Goal: Task Accomplishment & Management: Manage account settings

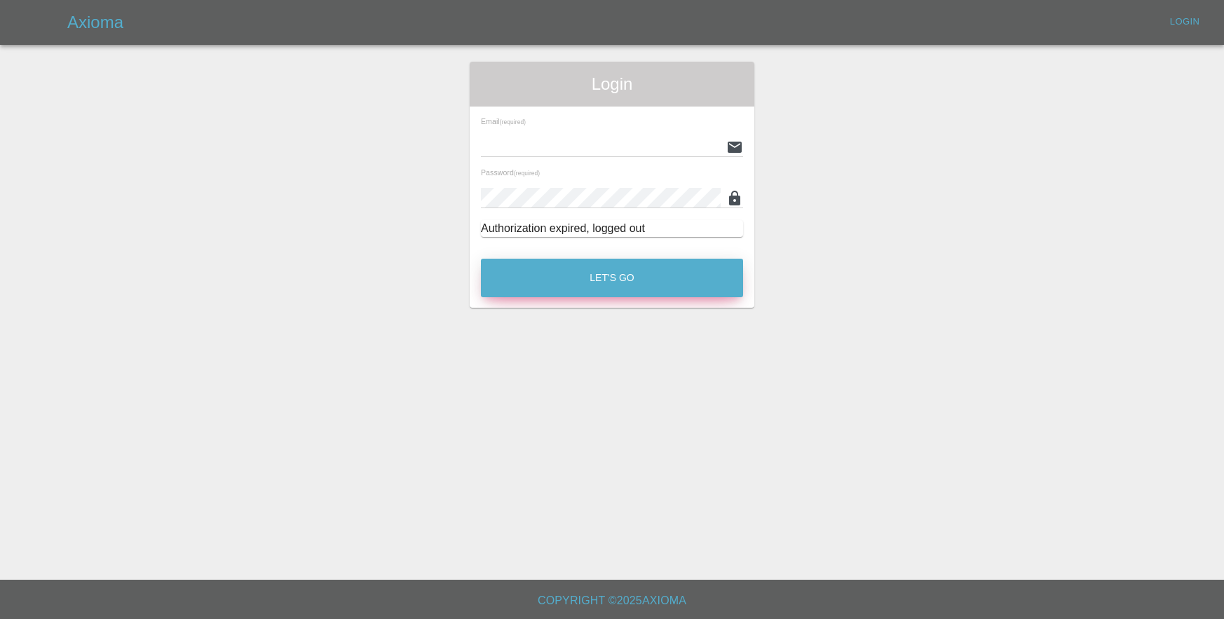
type input "[EMAIL_ADDRESS][DOMAIN_NAME]"
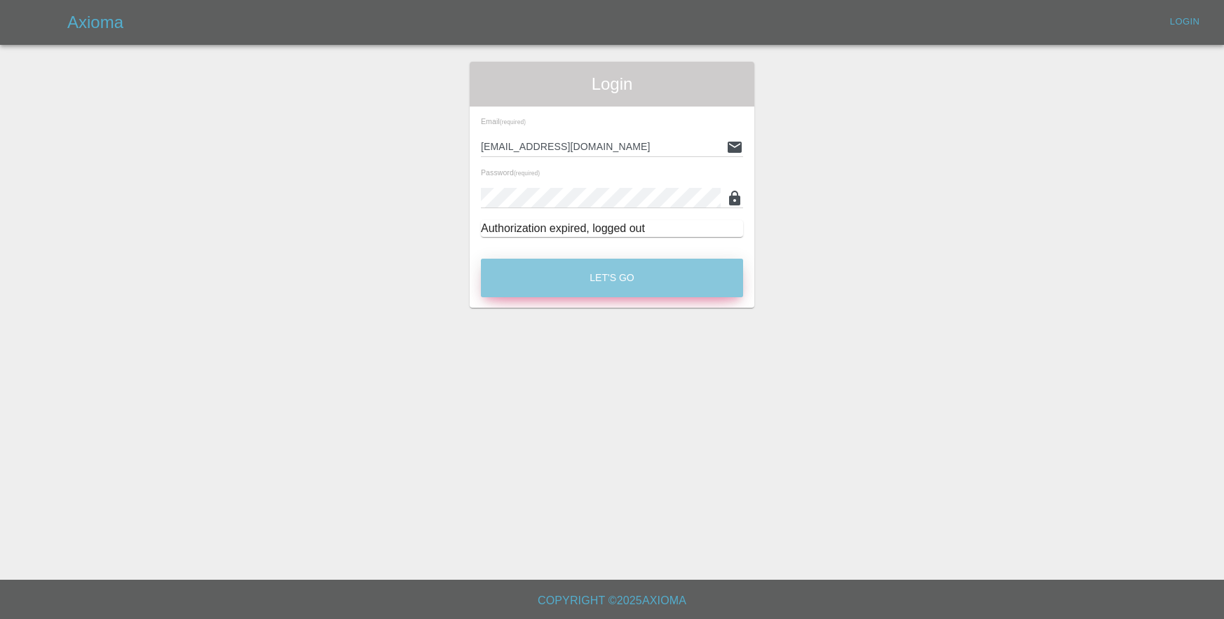
click at [694, 284] on button "Let's Go" at bounding box center [612, 278] width 262 height 39
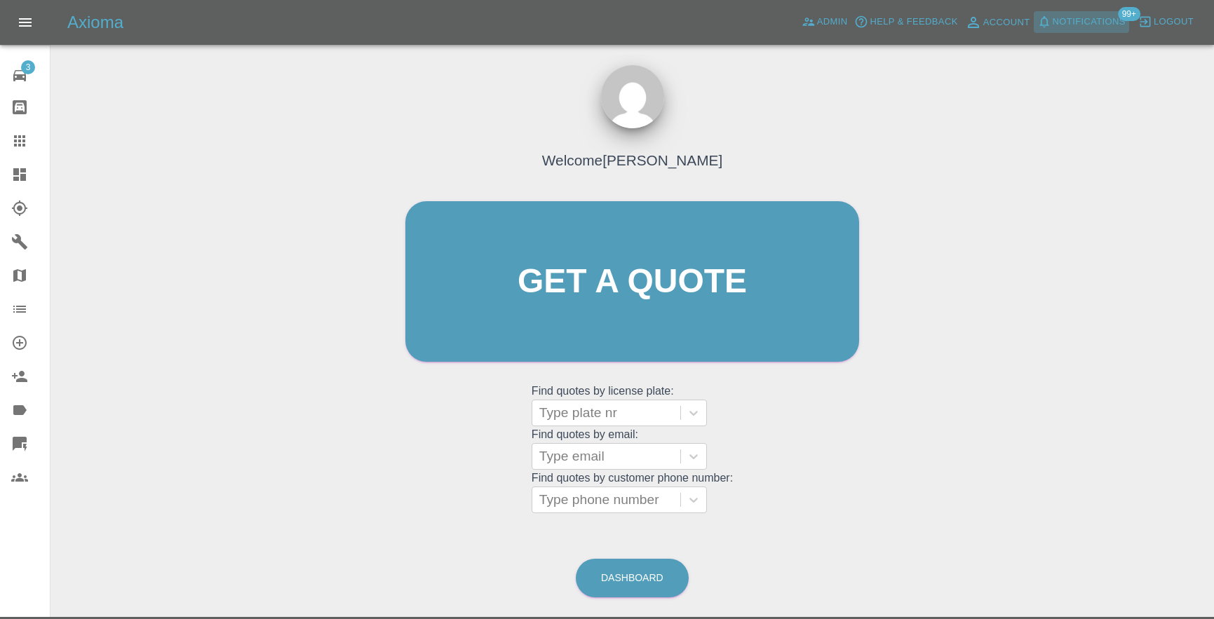
click at [1068, 25] on span "Notifications" at bounding box center [1089, 22] width 73 height 16
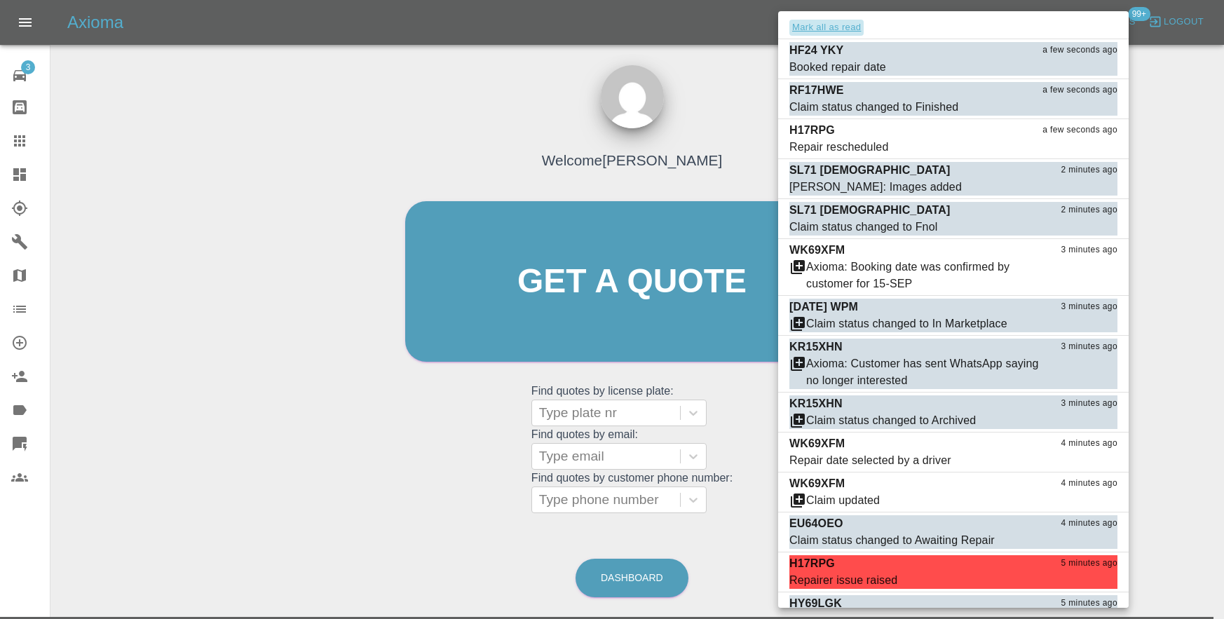
click at [818, 29] on button "Mark all as read" at bounding box center [827, 28] width 74 height 16
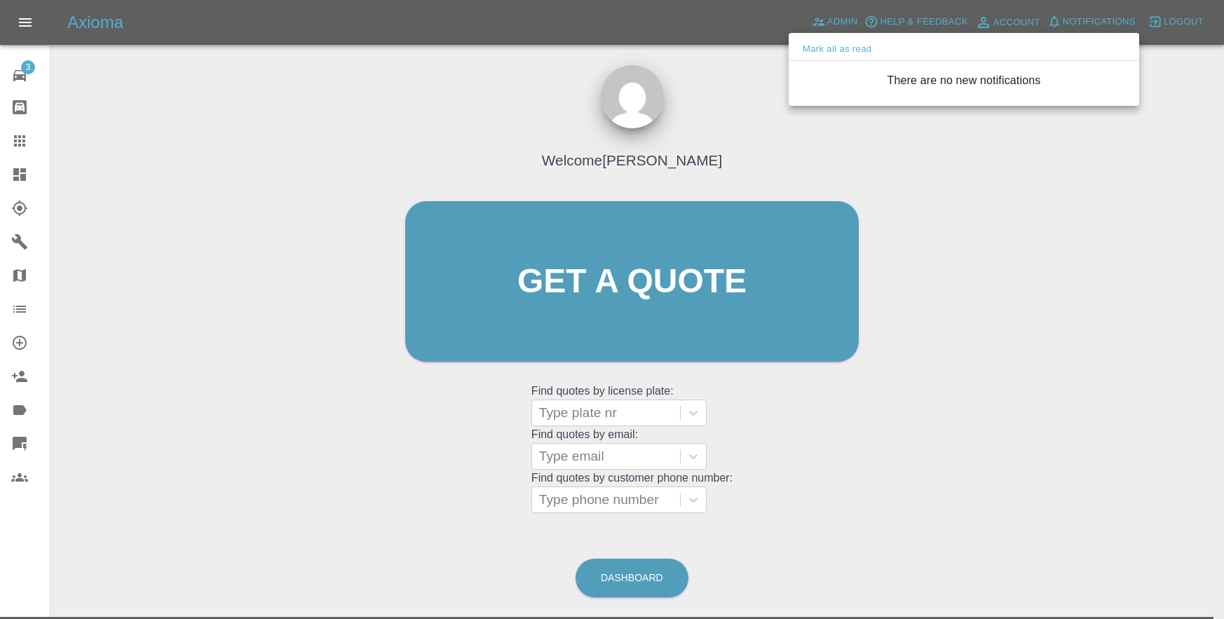
drag, startPoint x: 724, startPoint y: 81, endPoint x: 780, endPoint y: 29, distance: 75.9
click at [733, 73] on div at bounding box center [612, 309] width 1224 height 619
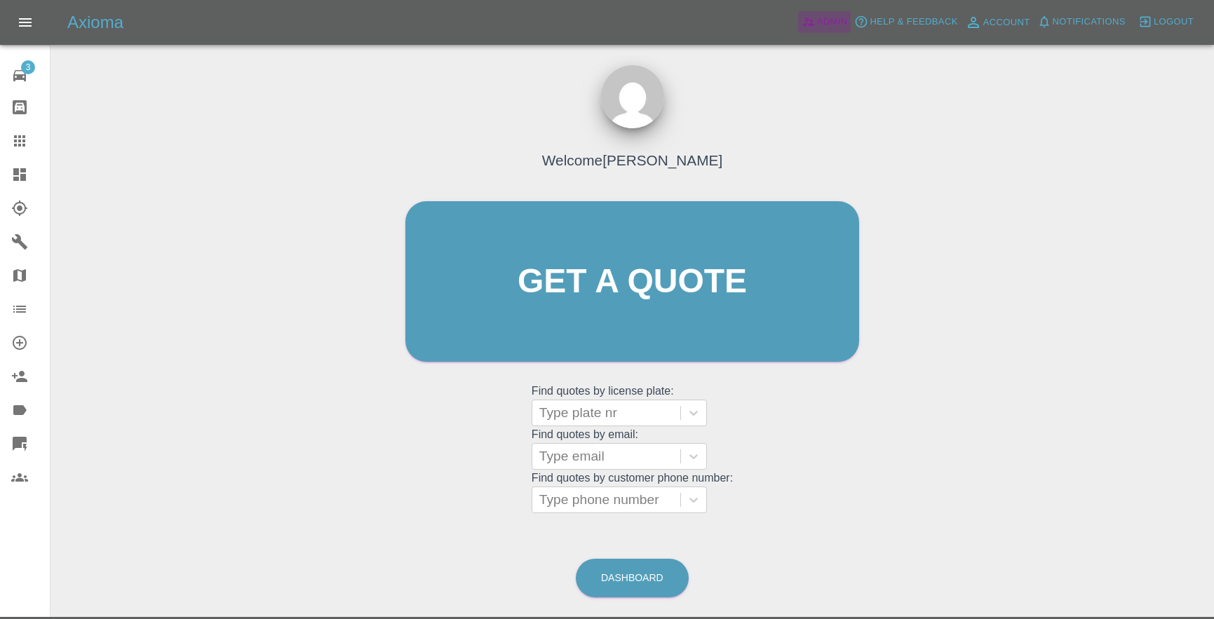
drag, startPoint x: 807, startPoint y: 15, endPoint x: 817, endPoint y: 54, distance: 39.8
click at [807, 16] on icon at bounding box center [809, 22] width 14 height 14
